Goal: Task Accomplishment & Management: Complete application form

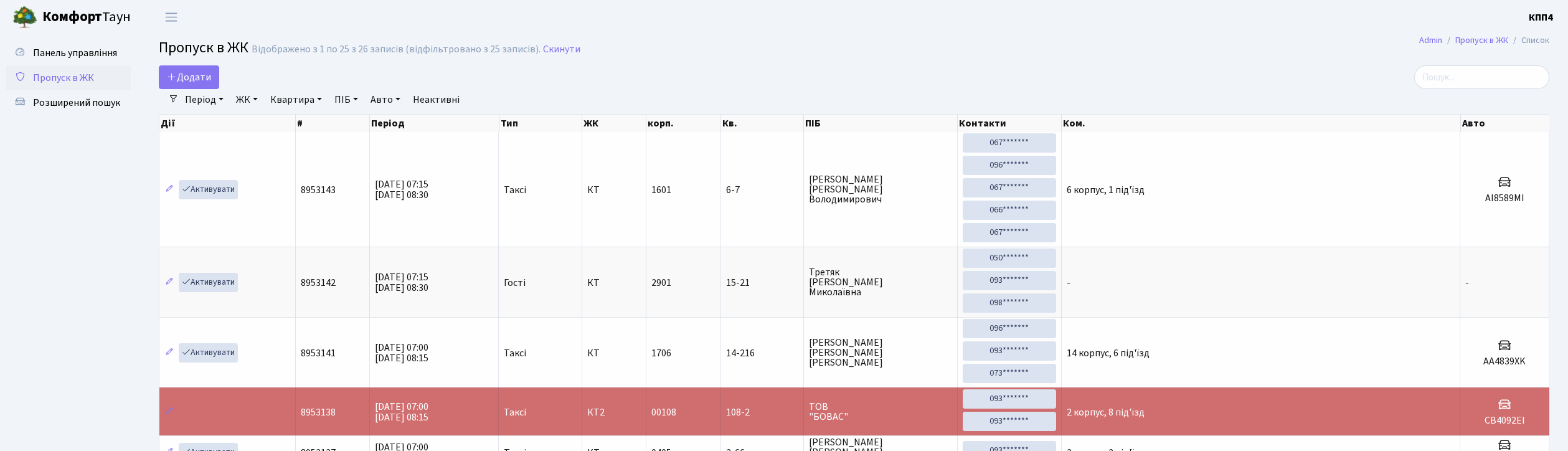
select select "25"
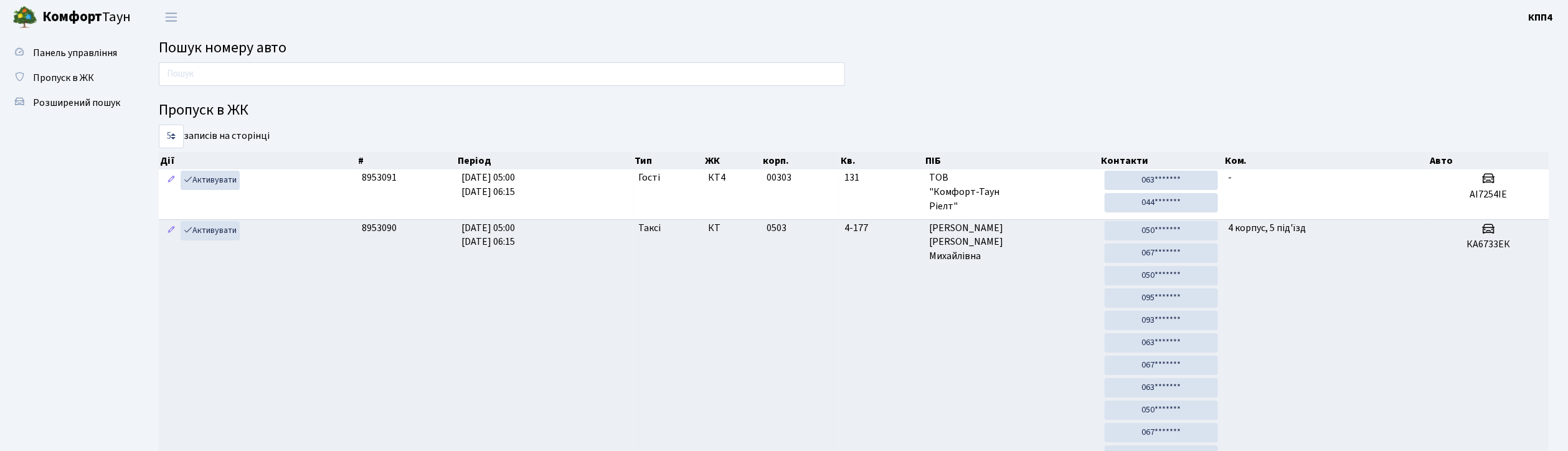
click at [455, 73] on input "text" at bounding box center [502, 74] width 686 height 24
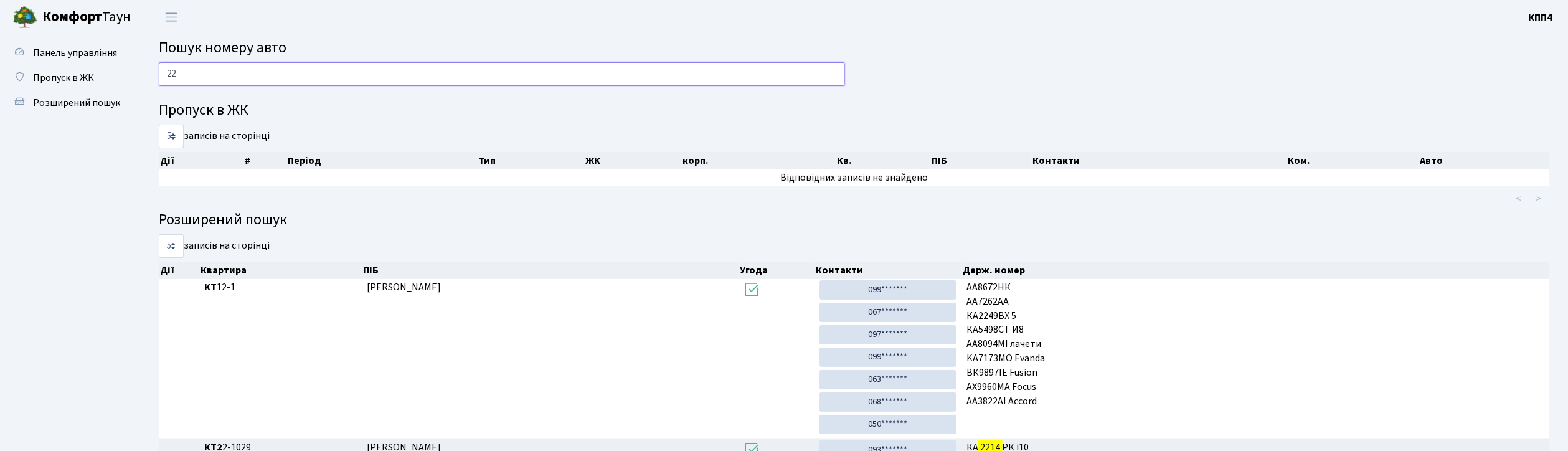
type input "2"
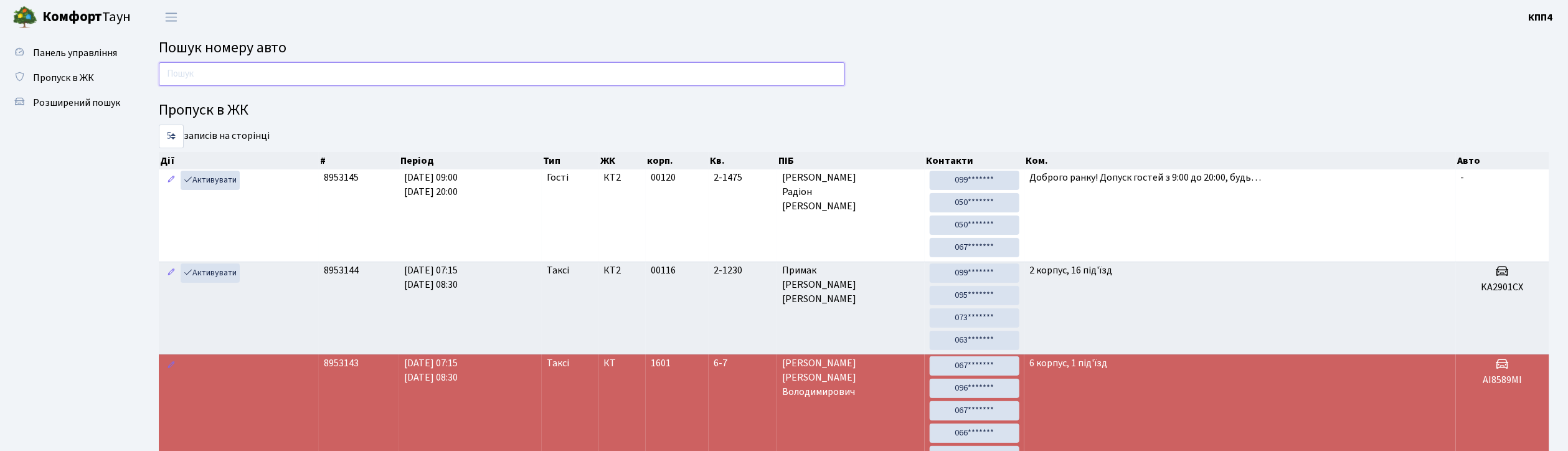
click at [278, 71] on input "text" at bounding box center [502, 74] width 686 height 24
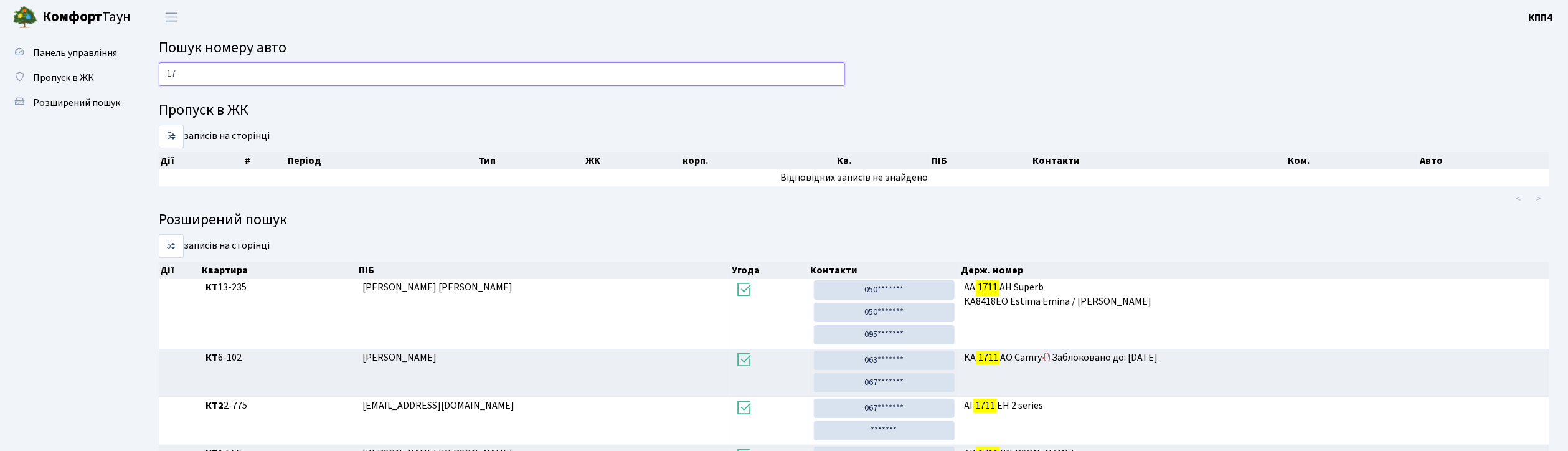
type input "1"
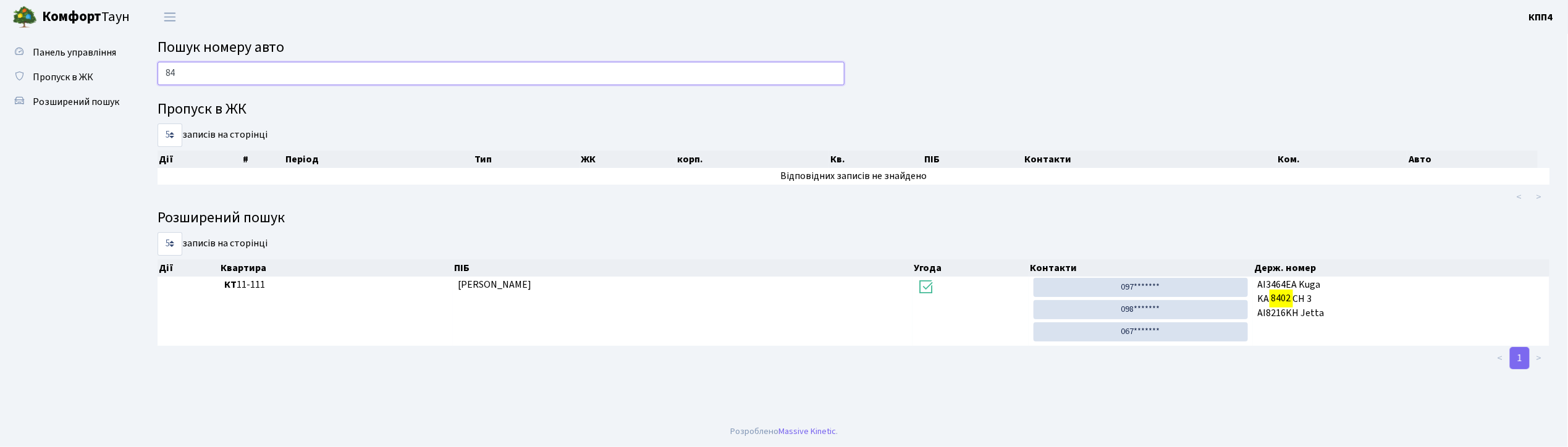
type input "8"
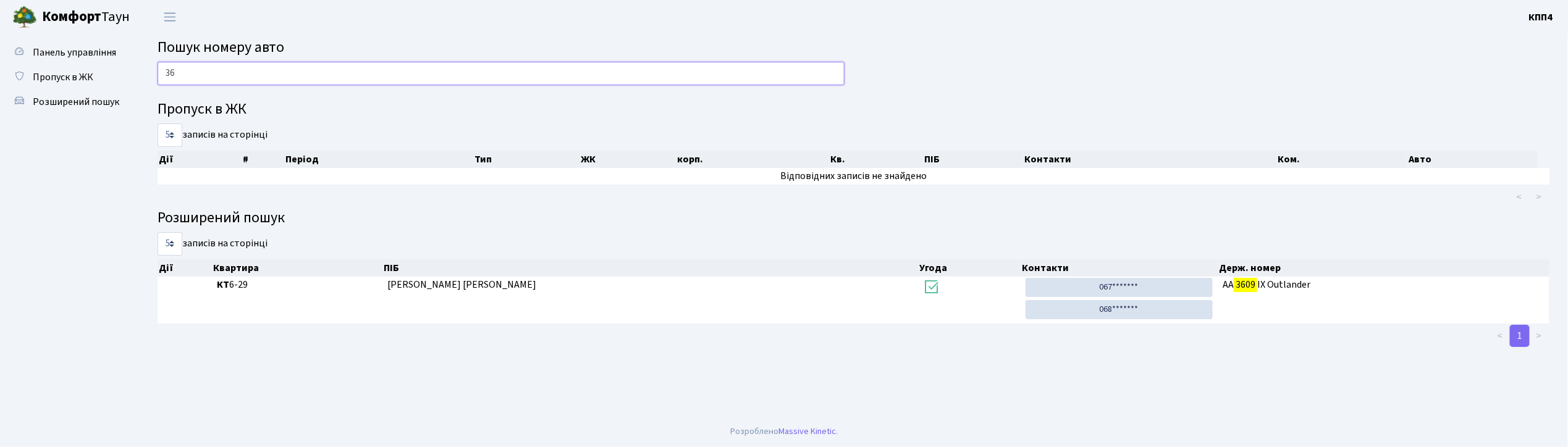
type input "3"
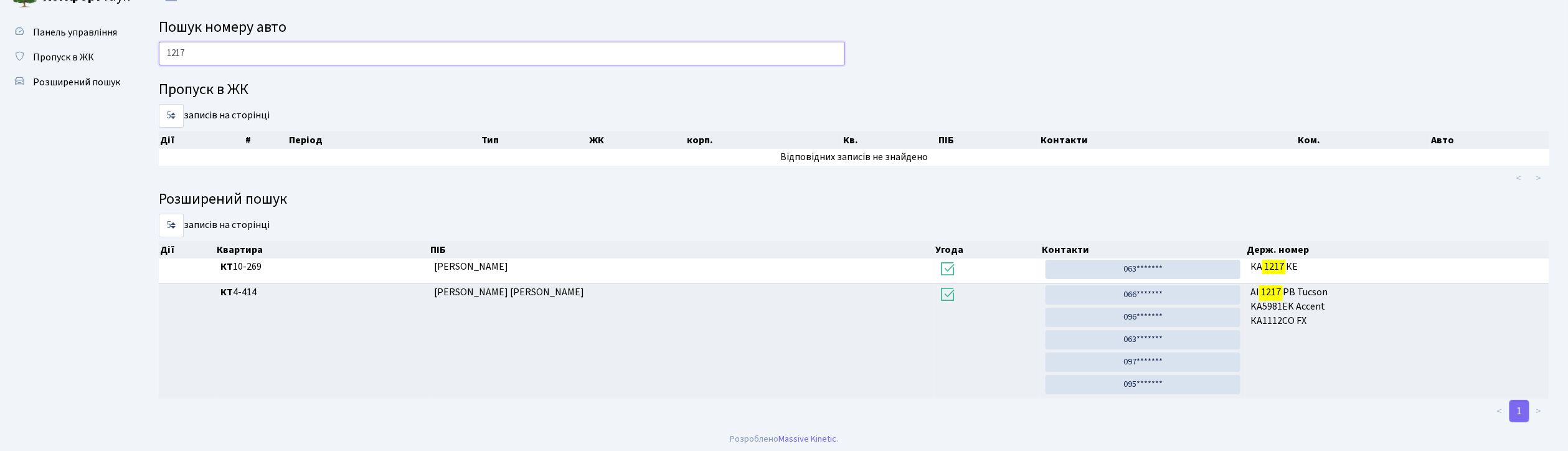
scroll to position [26, 0]
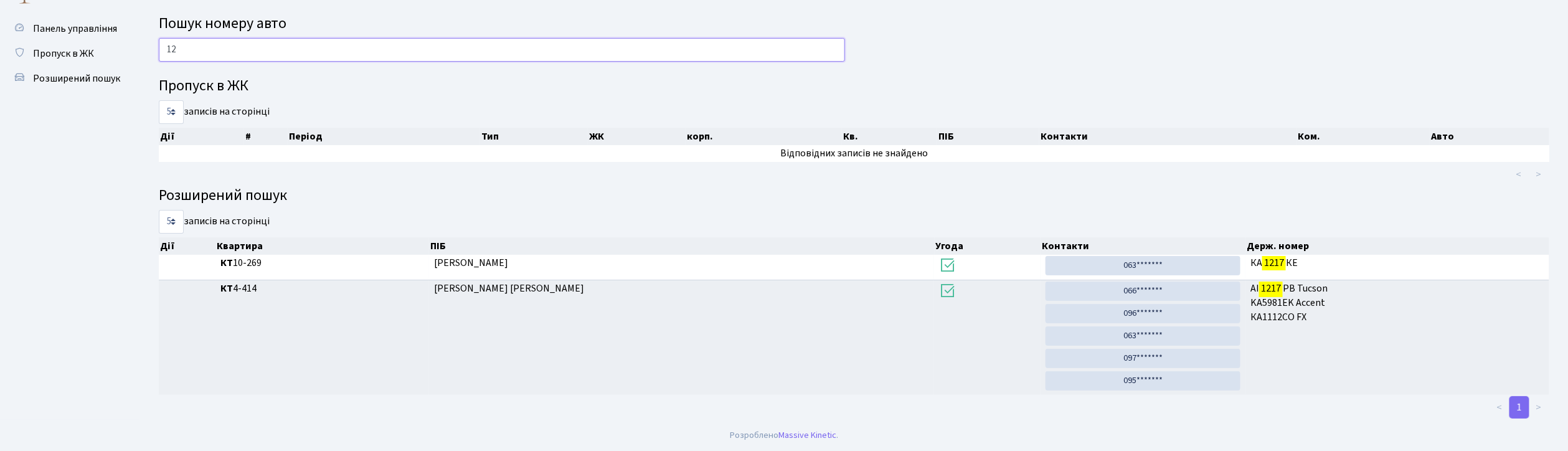
type input "1"
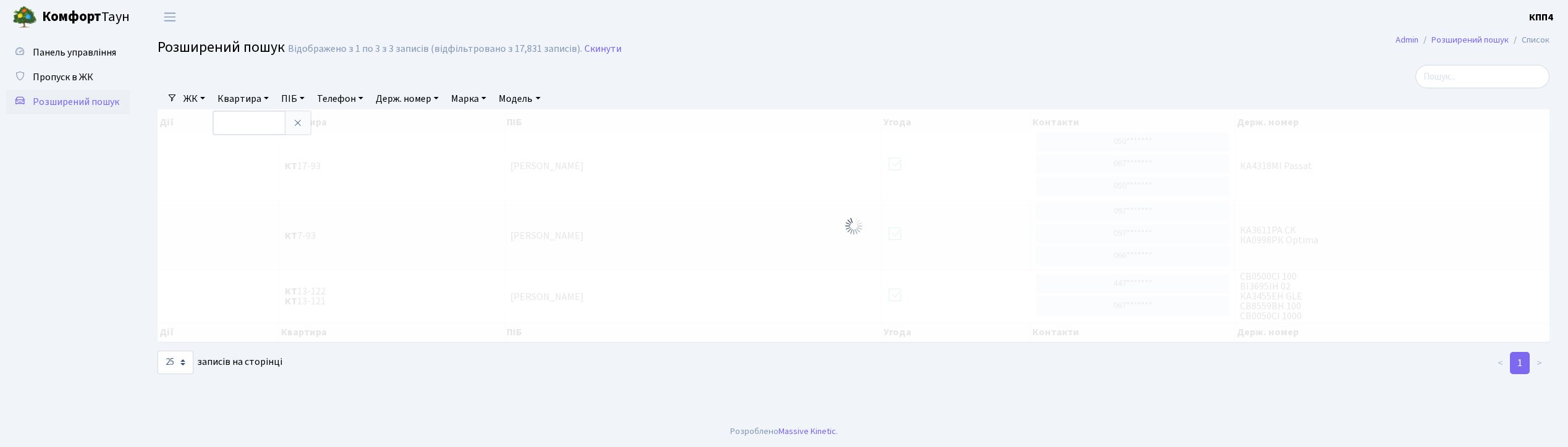
select select "25"
click at [340, 99] on link "Телефон" at bounding box center [340, 99] width 56 height 21
type input "0991392481"
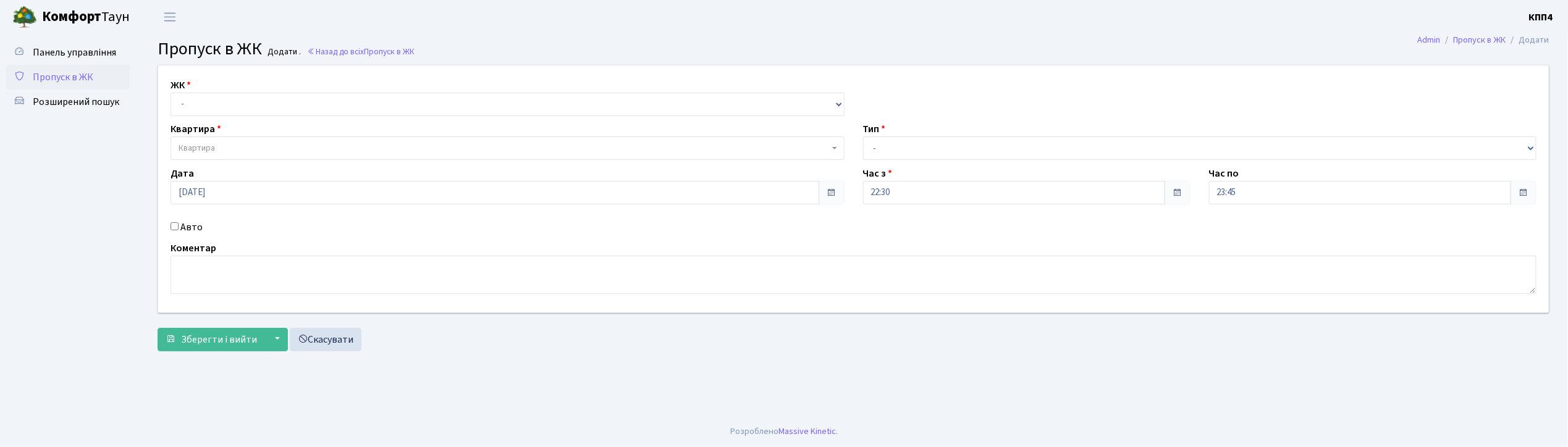
click at [199, 116] on div "ЖК - КТ, вул. Регенераторна, 4 КТ2, просп. [STREET_ADDRESS] [STREET_ADDRESS] [P…" at bounding box center [854, 189] width 1409 height 247
click at [201, 102] on select "- КТ, вул. Регенераторна, 4 КТ2, просп. Соборності, 17 КТ3, вул. Березнева, 16 …" at bounding box center [507, 104] width 674 height 24
select select "271"
click at [171, 92] on select "- КТ, вул. Регенераторна, 4 КТ2, просп. Соборності, 17 КТ3, вул. Березнева, 16 …" at bounding box center [507, 104] width 674 height 24
select select
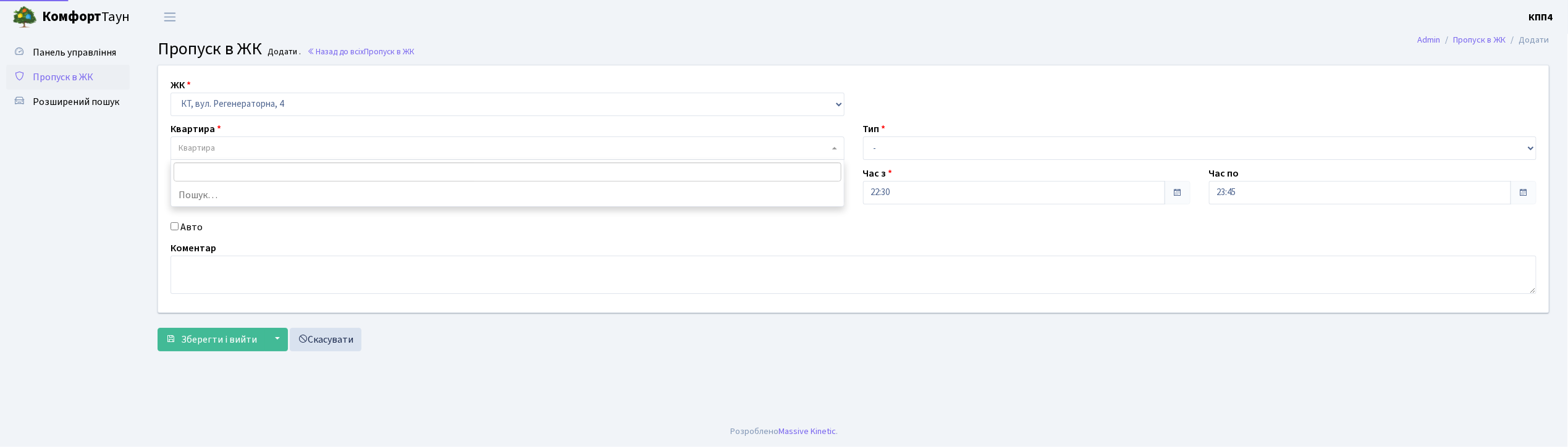
click at [203, 147] on span "Квартира" at bounding box center [197, 148] width 36 height 13
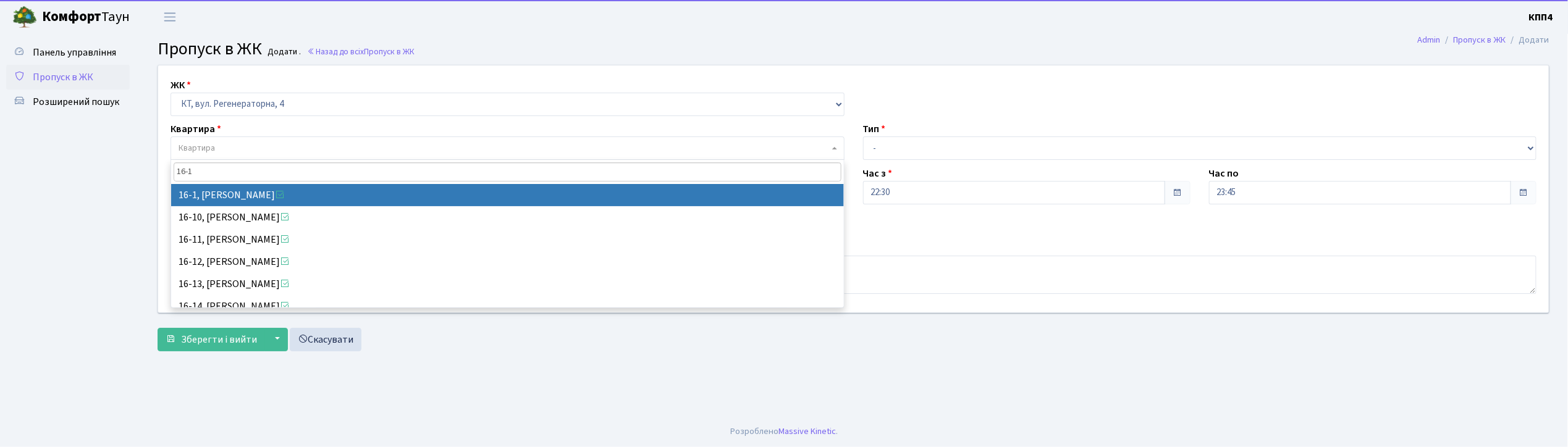
type input "16-1"
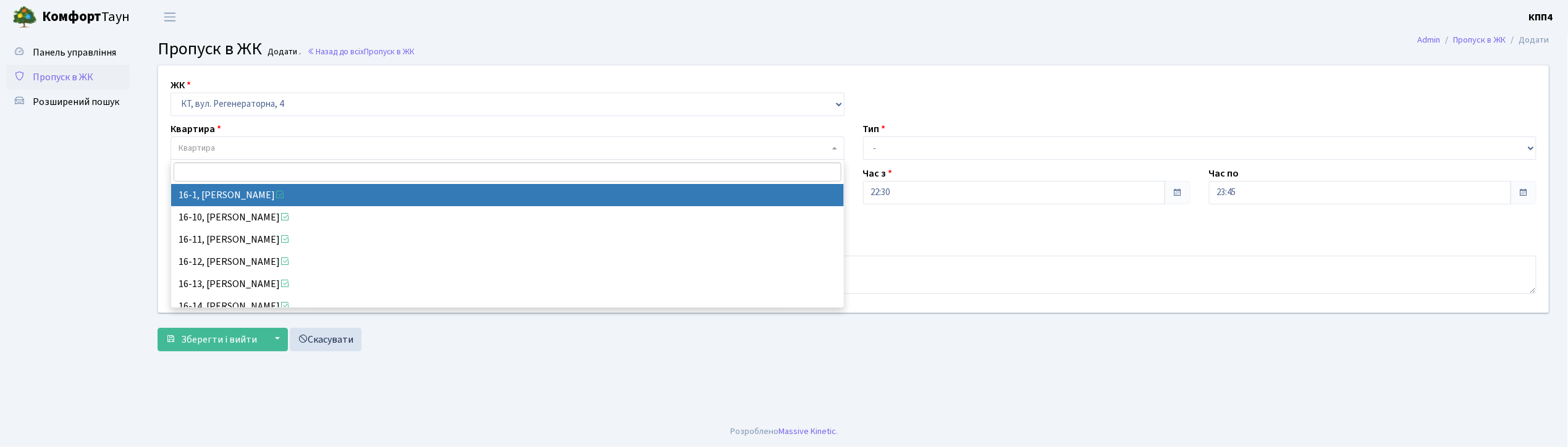
select select "8562"
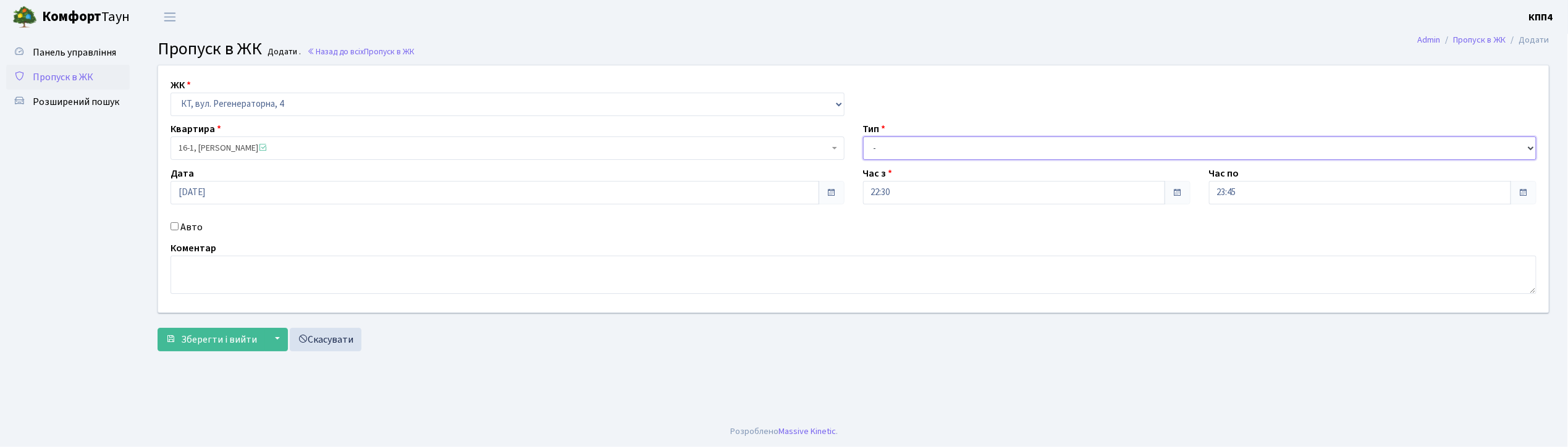
click at [907, 148] on select "- Доставка Таксі Гості Сервіс" at bounding box center [1200, 148] width 674 height 24
select select "3"
click at [863, 136] on select "- Доставка Таксі Гості Сервіс" at bounding box center [1200, 148] width 674 height 24
click at [275, 272] on textarea at bounding box center [854, 275] width 1366 height 38
type textarea "ВСІХХХ"
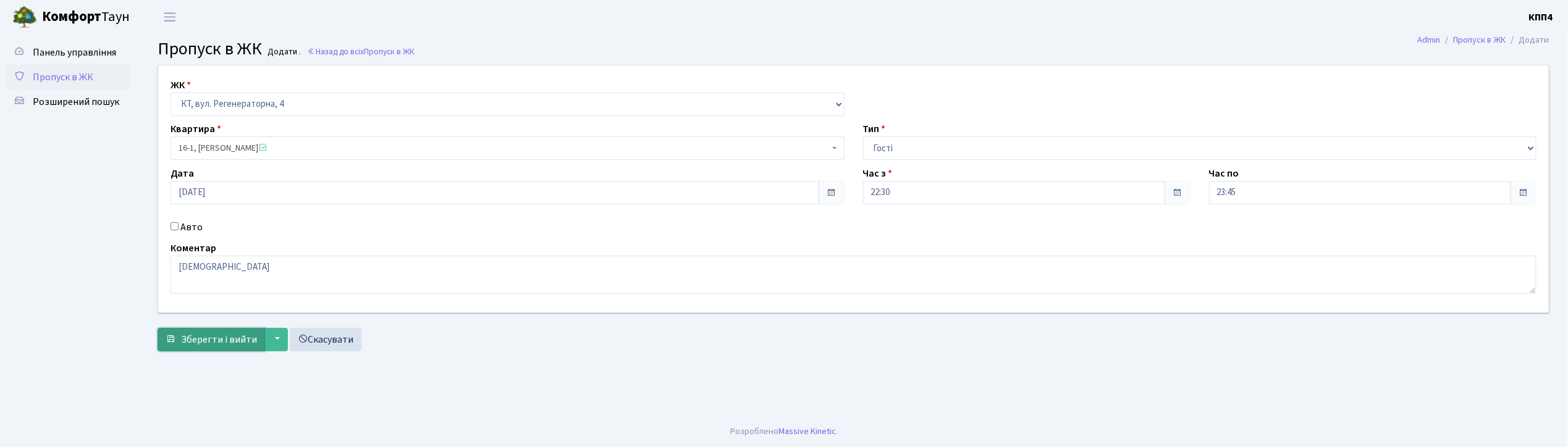
click at [213, 346] on span "Зберегти і вийти" at bounding box center [219, 339] width 76 height 13
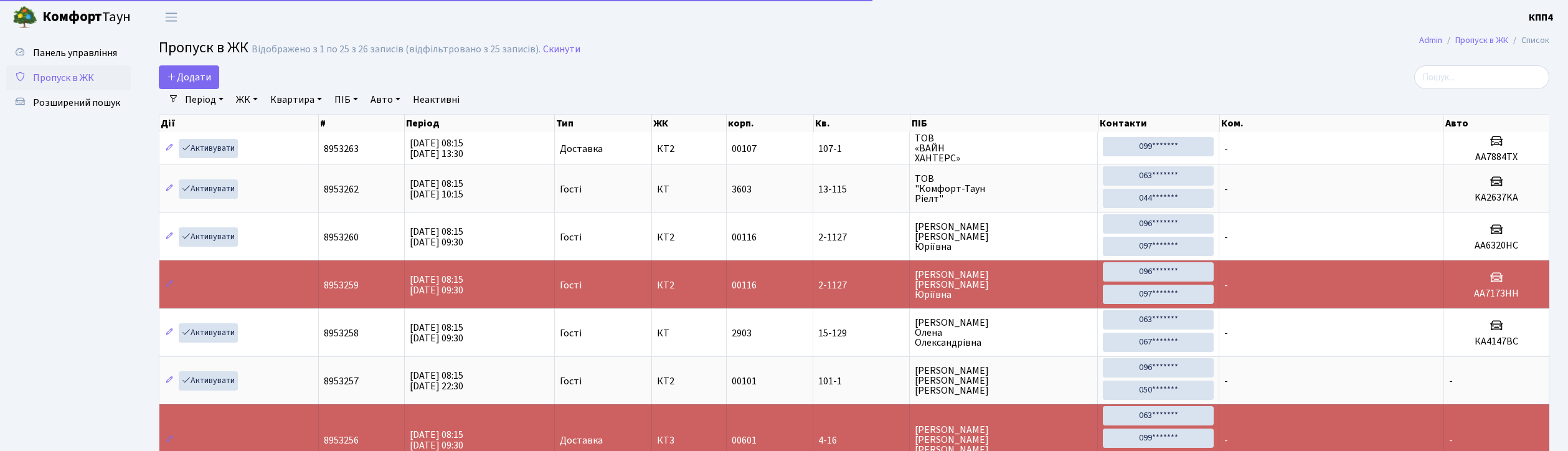
select select "25"
click at [188, 67] on link "Додати" at bounding box center [189, 78] width 61 height 24
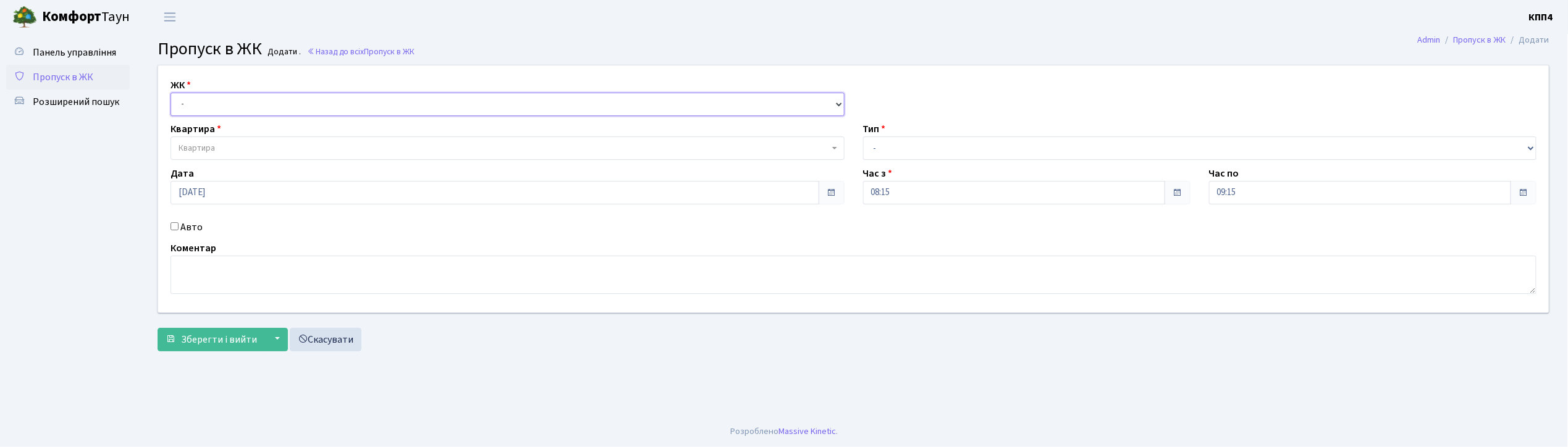
click at [196, 99] on select "- КТ, вул. Регенераторна, 4 КТ2, просп. [STREET_ADDRESS] [STREET_ADDRESS] [PERS…" at bounding box center [507, 104] width 674 height 24
select select "271"
click at [171, 92] on select "- КТ, вул. Регенераторна, 4 КТ2, просп. [STREET_ADDRESS] [STREET_ADDRESS] [PERS…" at bounding box center [507, 104] width 674 height 24
select select
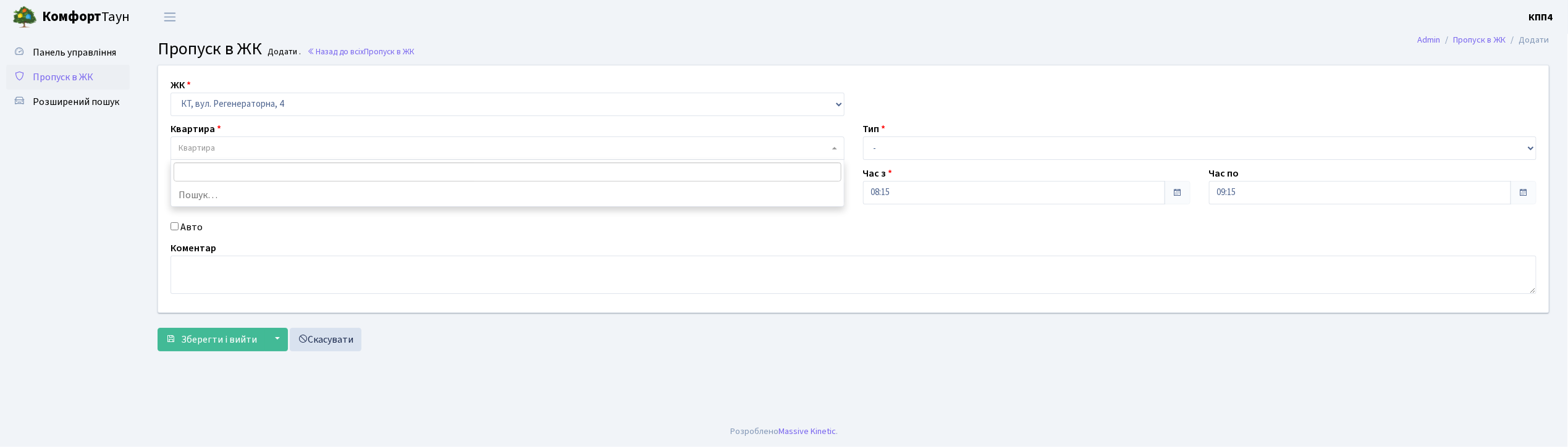
click at [184, 150] on span "Квартира" at bounding box center [197, 148] width 36 height 13
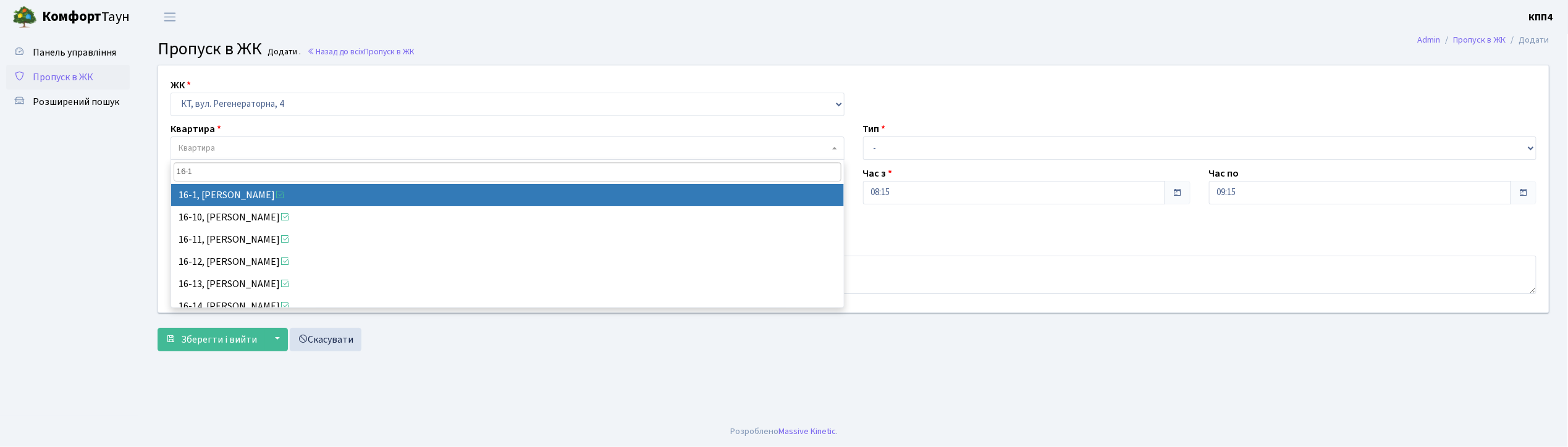
type input "16-1"
select select "8562"
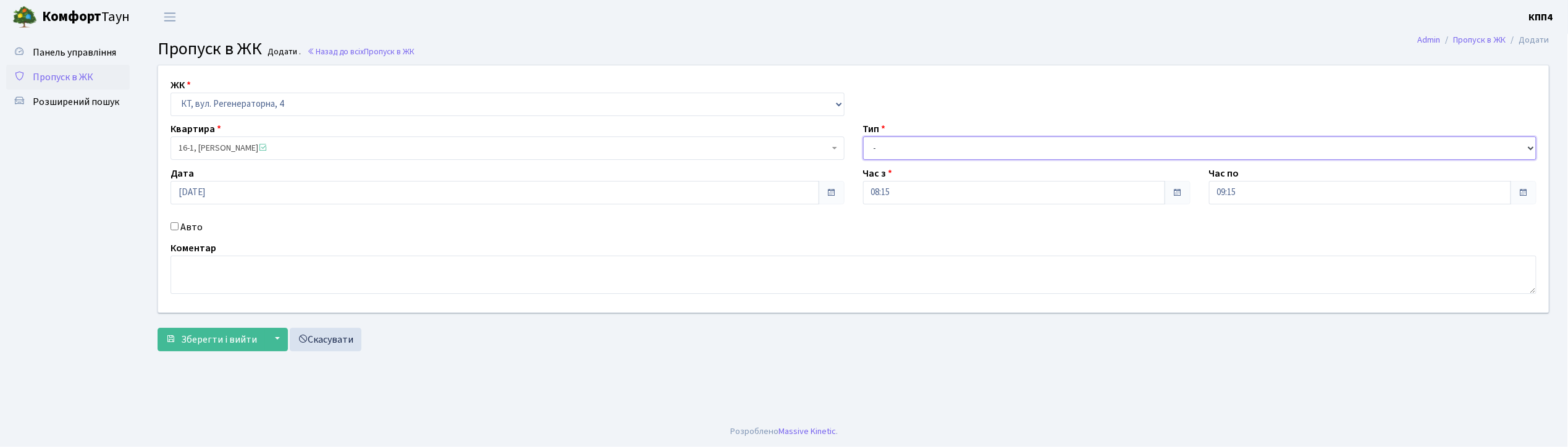
click at [876, 149] on select "- Доставка Таксі Гості Сервіс" at bounding box center [1200, 148] width 674 height 24
select select "3"
click at [863, 136] on select "- Доставка Таксі Гості Сервіс" at bounding box center [1200, 148] width 674 height 24
click at [241, 274] on textarea at bounding box center [854, 275] width 1366 height 38
type textarea "ВСІХХХ"
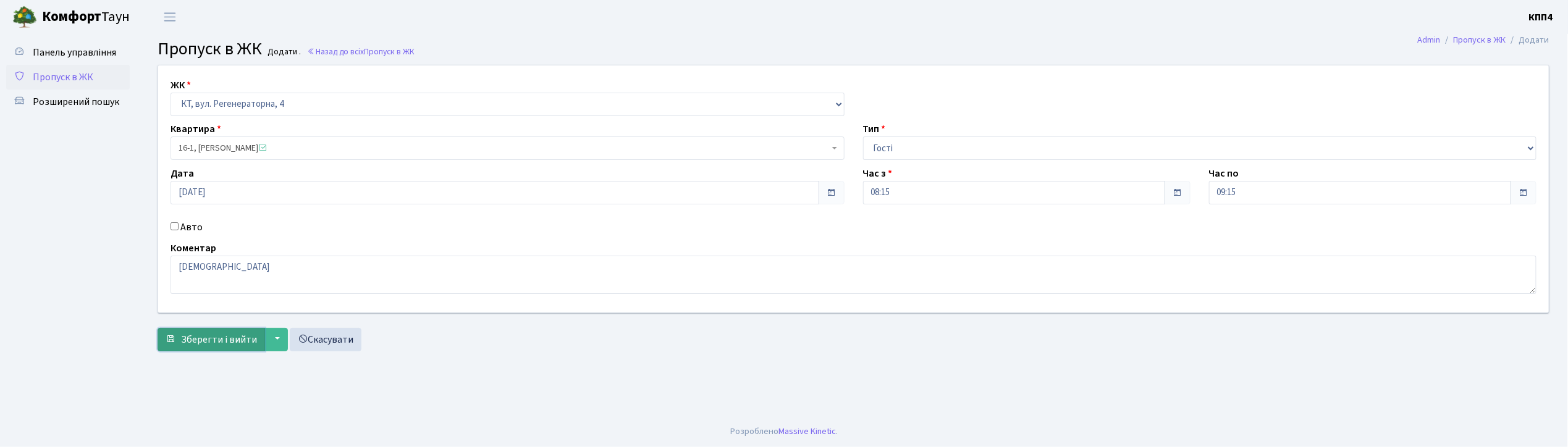
click at [204, 342] on span "Зберегти і вийти" at bounding box center [219, 339] width 76 height 13
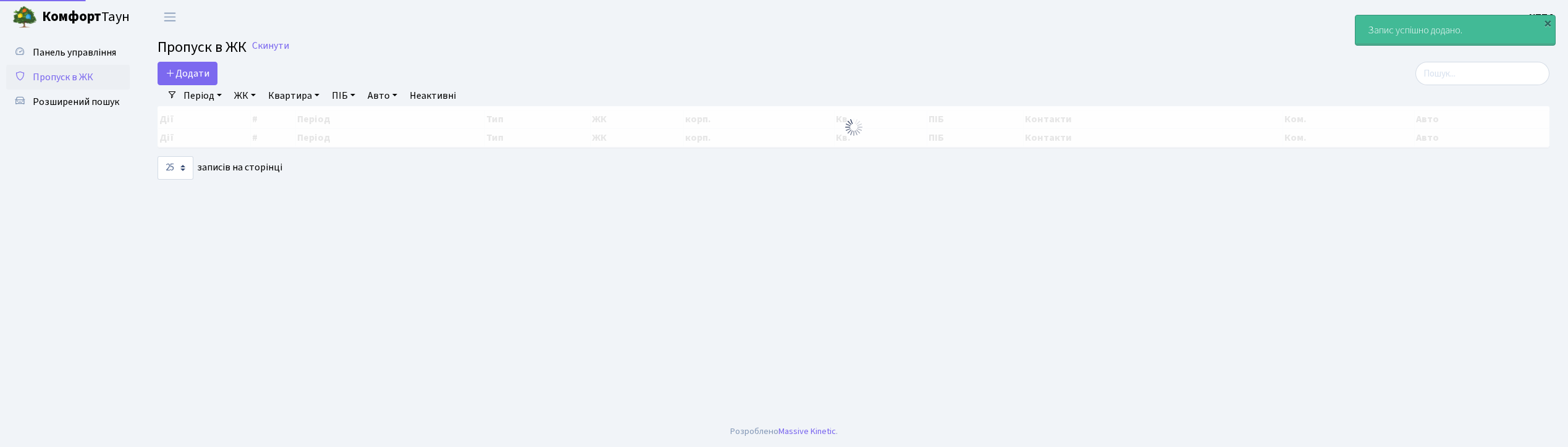
select select "25"
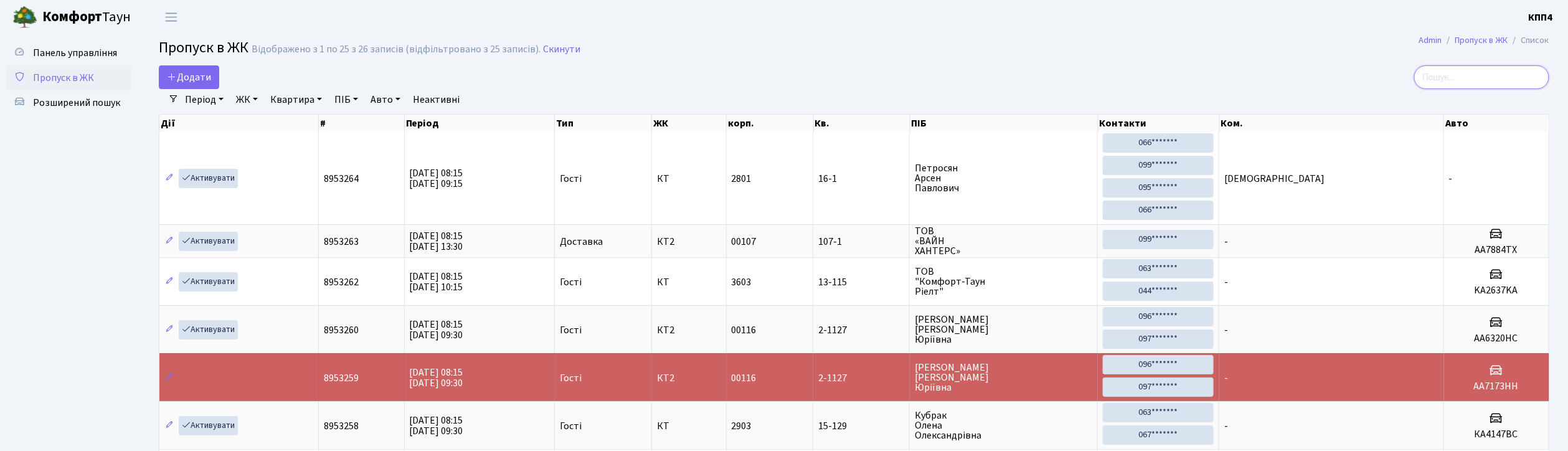
click at [1461, 83] on input "search" at bounding box center [1482, 78] width 135 height 24
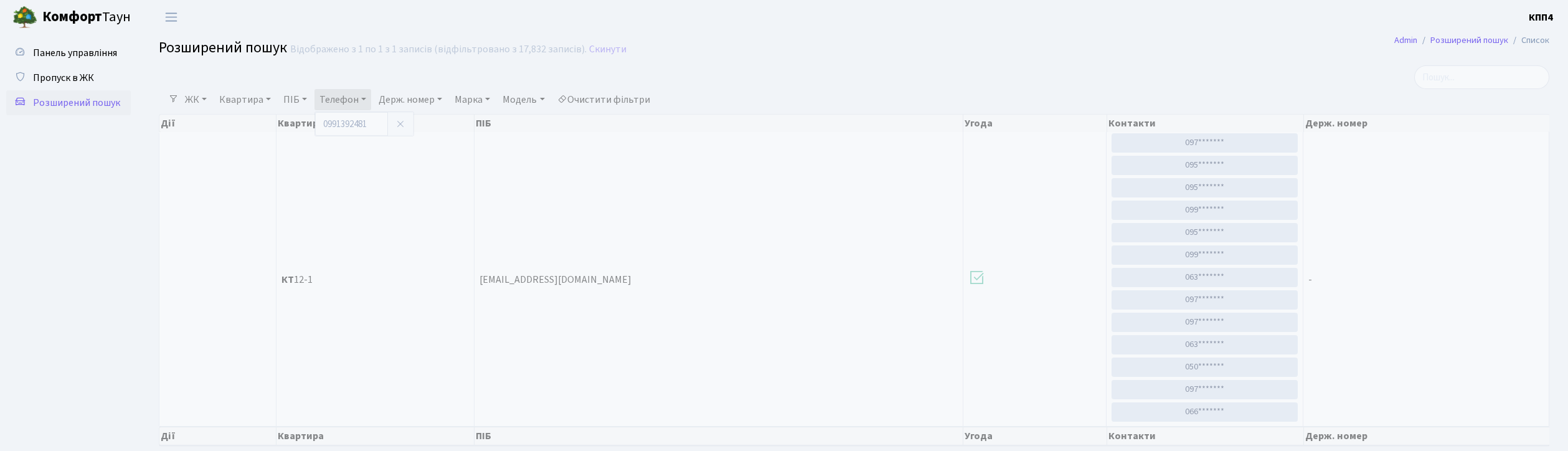
select select "25"
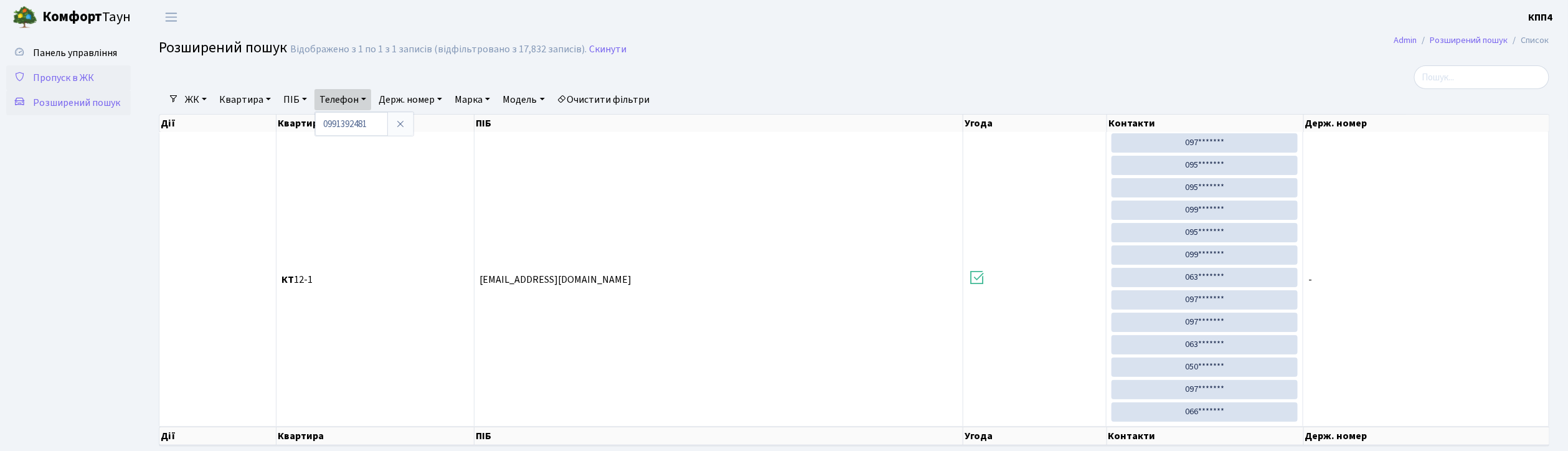
click at [87, 80] on span "Пропуск в ЖК" at bounding box center [63, 78] width 61 height 13
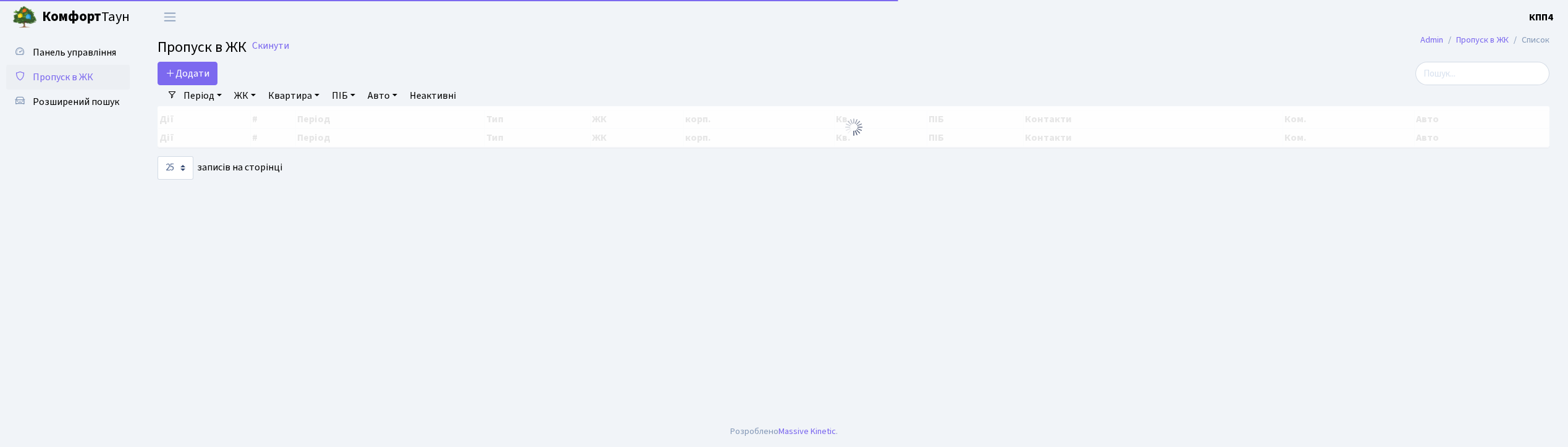
select select "25"
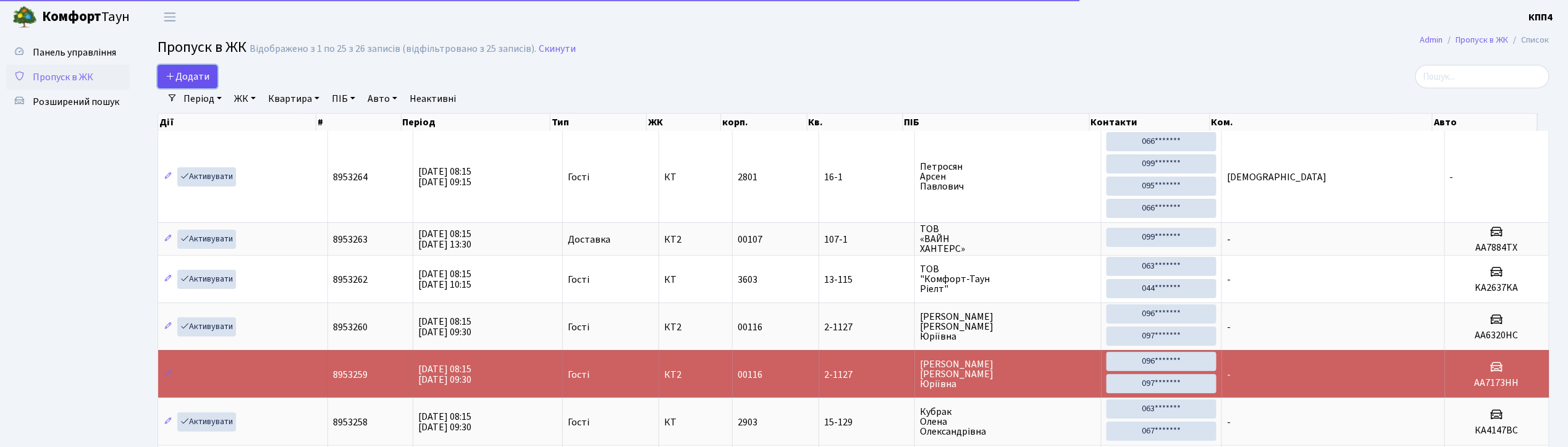
click at [199, 71] on span "Додати" at bounding box center [188, 76] width 44 height 13
